Goal: Feedback & Contribution: Leave review/rating

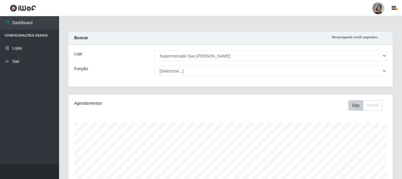
select select "383"
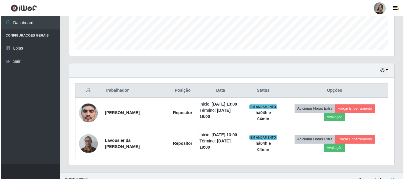
scroll to position [169, 0]
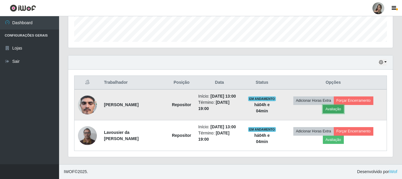
click at [335, 109] on button "Avaliação" at bounding box center [333, 109] width 21 height 8
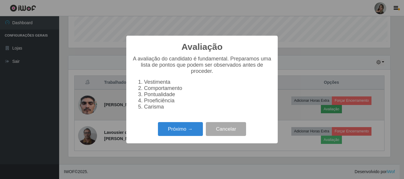
scroll to position [123, 322]
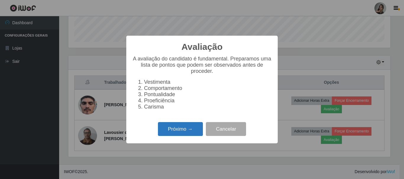
click at [171, 133] on button "Próximo →" at bounding box center [180, 129] width 45 height 14
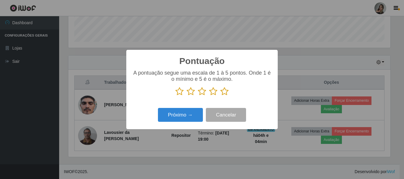
click at [202, 92] on icon at bounding box center [202, 91] width 8 height 9
click at [198, 96] on input "radio" at bounding box center [198, 96] width 0 height 0
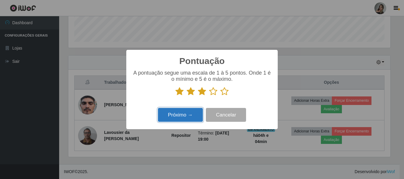
click at [194, 120] on button "Próximo →" at bounding box center [180, 115] width 45 height 14
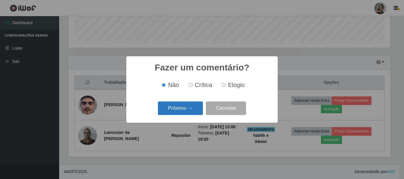
click at [194, 116] on button "Próximo →" at bounding box center [180, 109] width 45 height 14
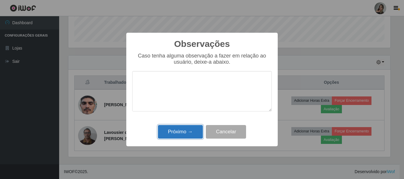
click at [196, 130] on button "Próximo →" at bounding box center [180, 132] width 45 height 14
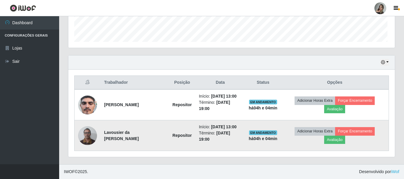
scroll to position [123, 325]
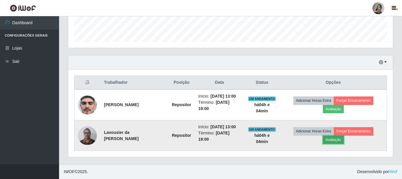
click at [335, 138] on button "Avaliação" at bounding box center [333, 140] width 21 height 8
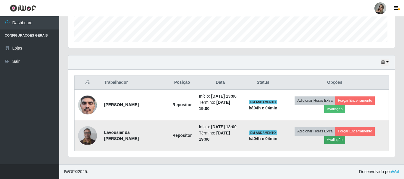
scroll to position [123, 322]
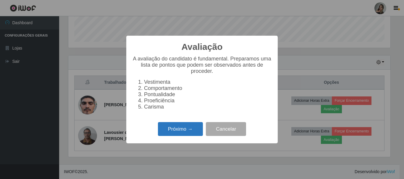
click at [169, 131] on button "Próximo →" at bounding box center [180, 129] width 45 height 14
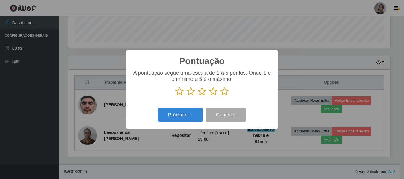
scroll to position [295439, 295240]
click at [194, 94] on icon at bounding box center [190, 91] width 8 height 9
click at [186, 96] on input "radio" at bounding box center [186, 96] width 0 height 0
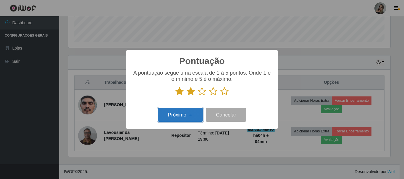
click at [195, 116] on button "Próximo →" at bounding box center [180, 115] width 45 height 14
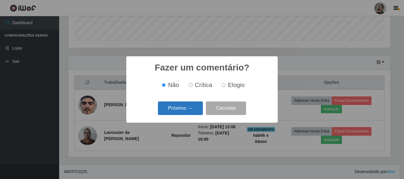
click at [195, 116] on button "Próximo →" at bounding box center [180, 109] width 45 height 14
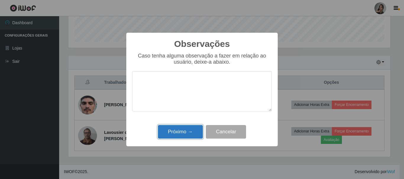
click at [197, 133] on button "Próximo →" at bounding box center [180, 132] width 45 height 14
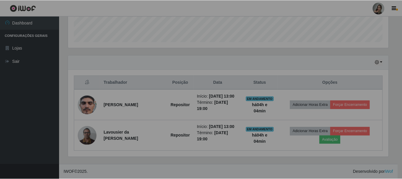
scroll to position [123, 325]
